Goal: Task Accomplishment & Management: Use online tool/utility

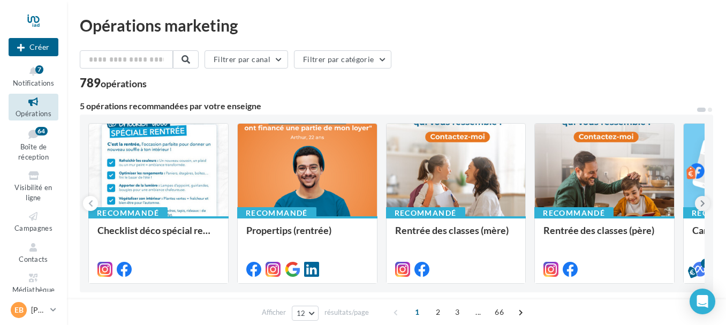
click at [697, 203] on button at bounding box center [702, 203] width 15 height 15
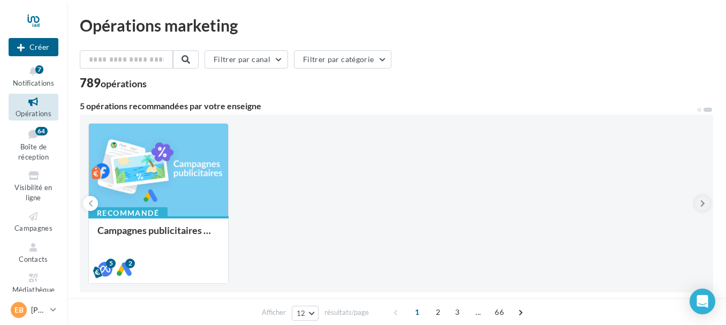
click at [697, 203] on button at bounding box center [702, 203] width 15 height 15
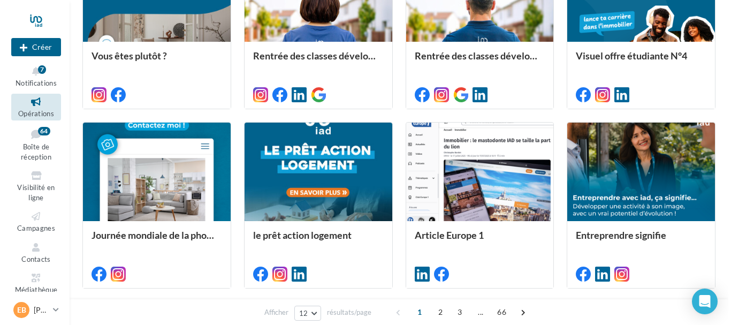
scroll to position [368, 0]
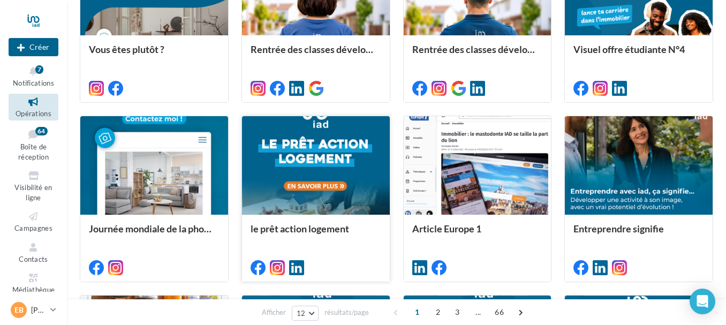
click at [329, 162] on div at bounding box center [316, 165] width 148 height 99
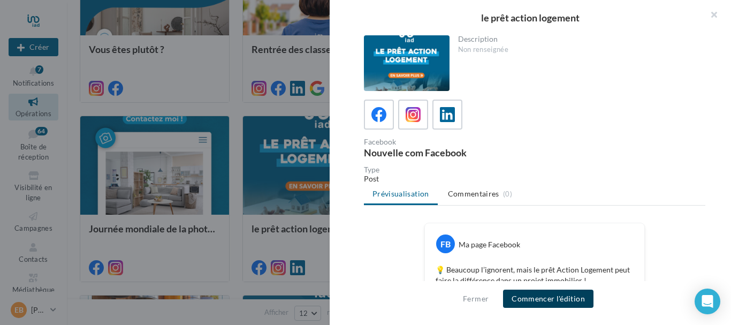
click at [570, 305] on button "Commencer l'édition" at bounding box center [548, 299] width 90 height 18
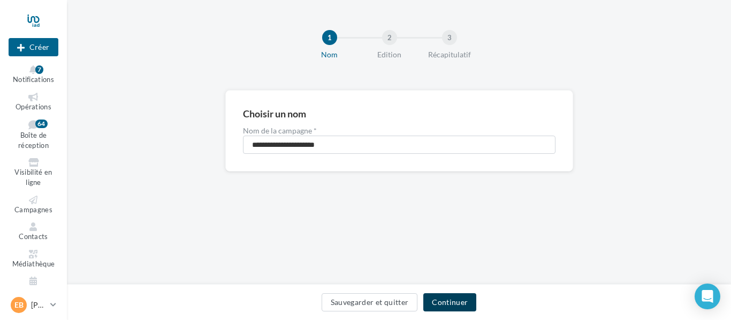
click at [460, 309] on button "Continuer" at bounding box center [449, 302] width 53 height 18
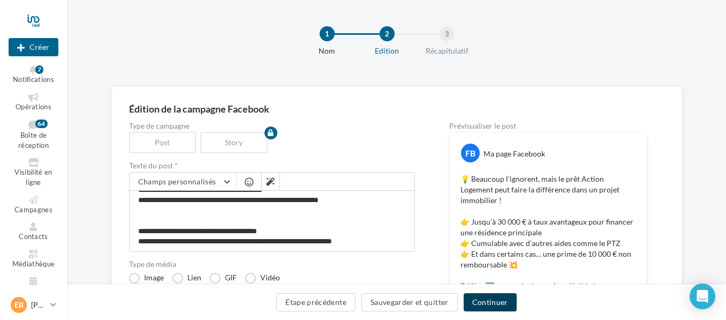
scroll to position [51, 0]
click at [492, 302] on button "Continuer" at bounding box center [489, 302] width 53 height 18
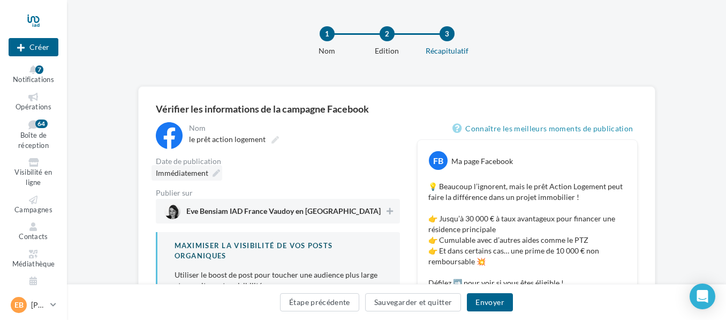
click at [209, 172] on div "Immédiatement" at bounding box center [186, 173] width 71 height 16
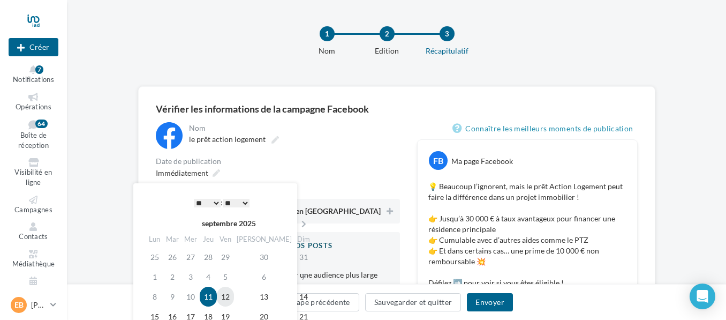
click at [231, 296] on td "12" at bounding box center [225, 296] width 17 height 20
click at [214, 297] on td "11" at bounding box center [208, 296] width 17 height 20
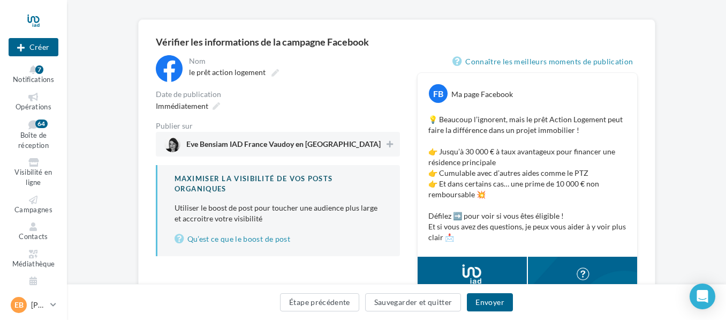
scroll to position [70, 0]
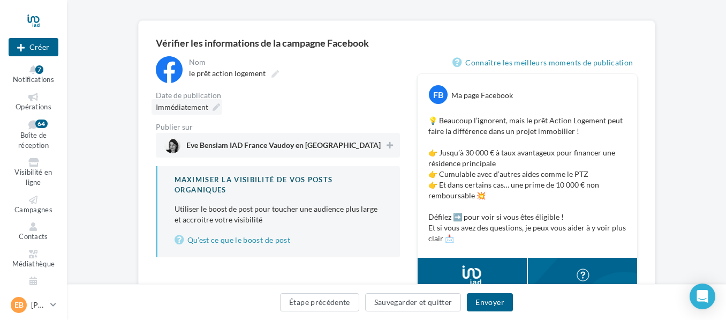
click at [210, 103] on div "Immédiatement" at bounding box center [186, 107] width 71 height 16
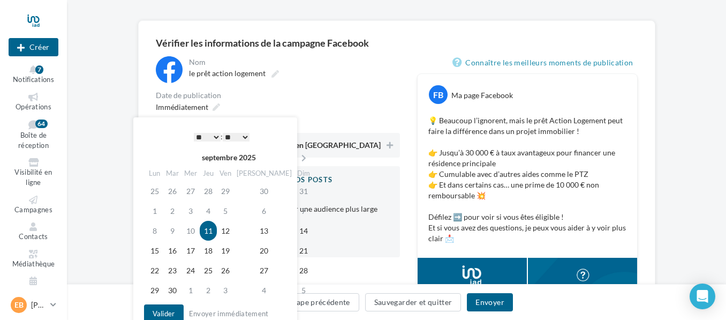
click at [215, 227] on td "11" at bounding box center [208, 231] width 17 height 20
click at [169, 314] on button "Valider" at bounding box center [164, 313] width 40 height 18
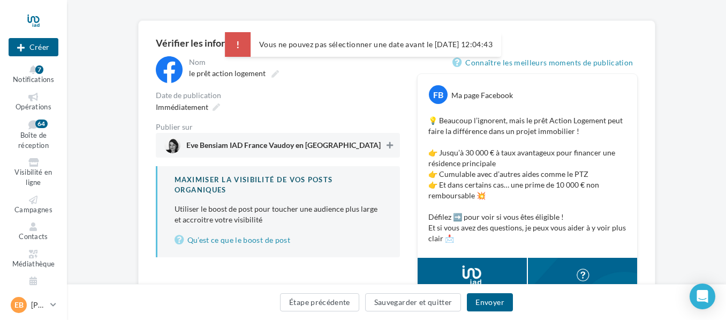
click at [389, 147] on icon at bounding box center [389, 144] width 6 height 7
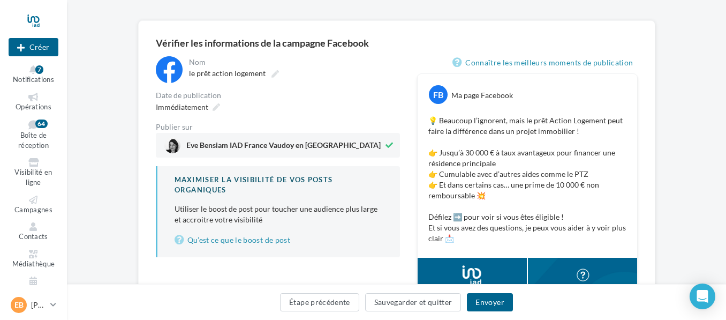
click at [349, 76] on div "le prêt action logement" at bounding box center [293, 73] width 209 height 15
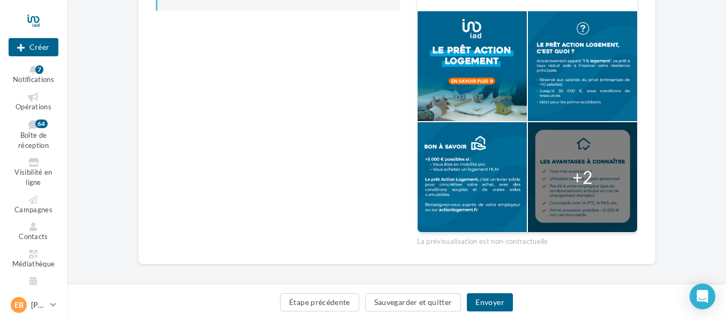
scroll to position [323, 0]
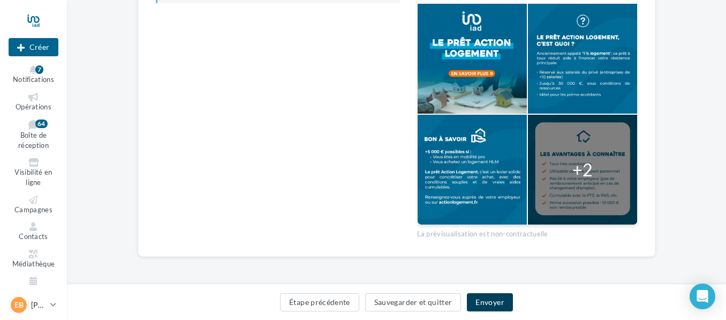
click at [499, 301] on button "Envoyer" at bounding box center [489, 302] width 45 height 18
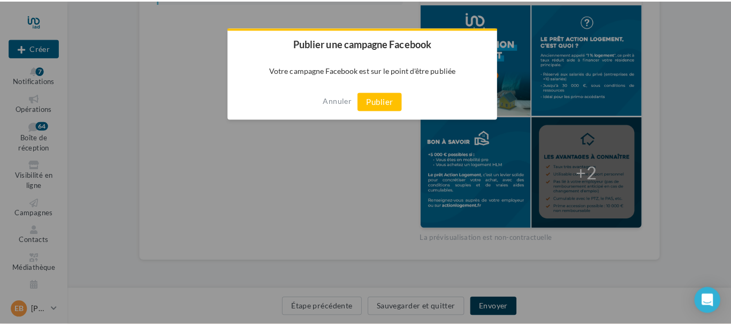
scroll to position [318, 0]
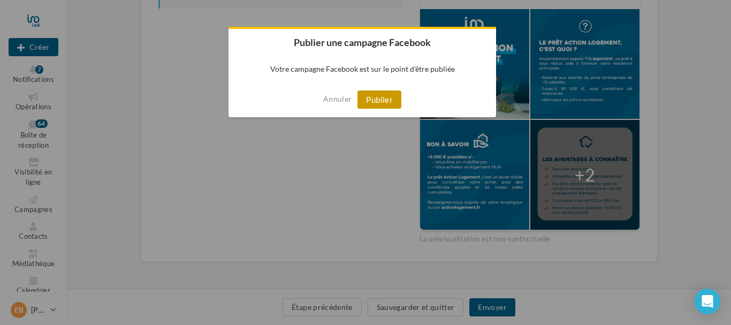
click at [387, 96] on button "Publier" at bounding box center [380, 99] width 44 height 18
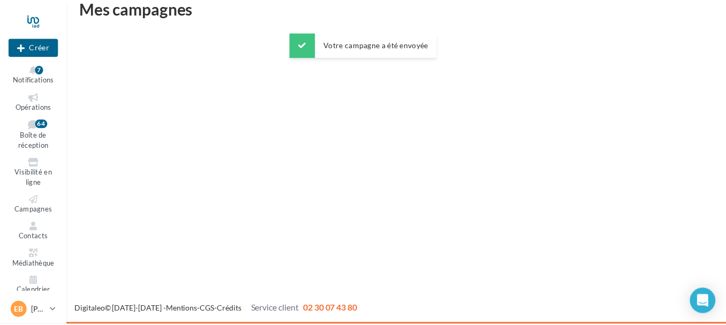
scroll to position [17, 0]
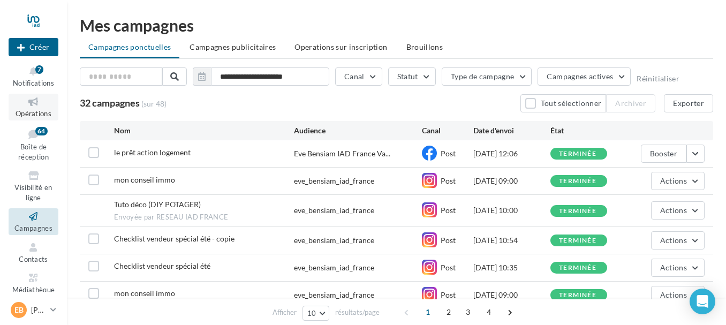
click at [35, 102] on icon at bounding box center [33, 102] width 43 height 12
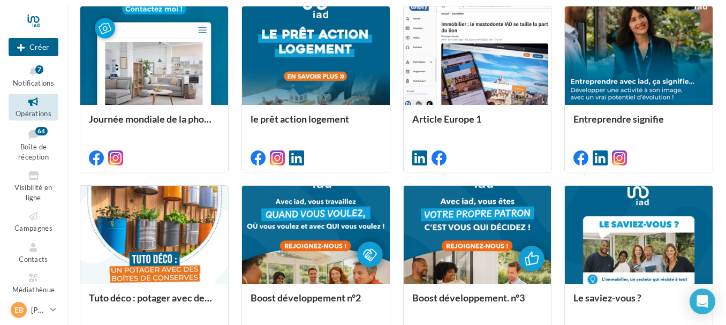
scroll to position [593, 0]
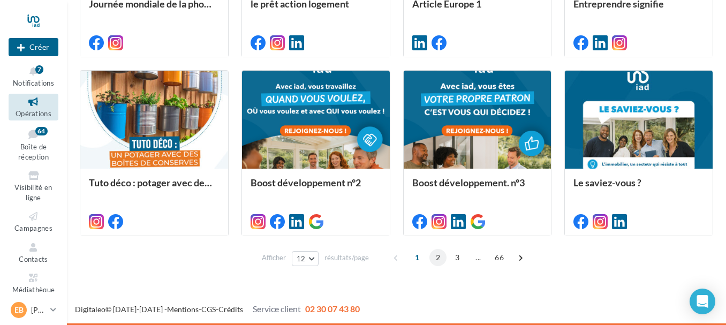
click at [435, 261] on span "2" at bounding box center [437, 257] width 17 height 17
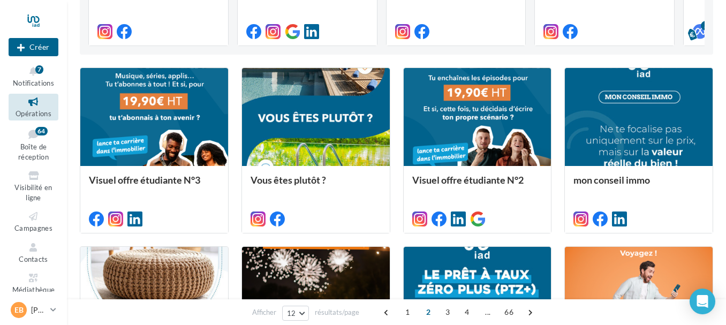
scroll to position [0, 0]
